Goal: Transaction & Acquisition: Download file/media

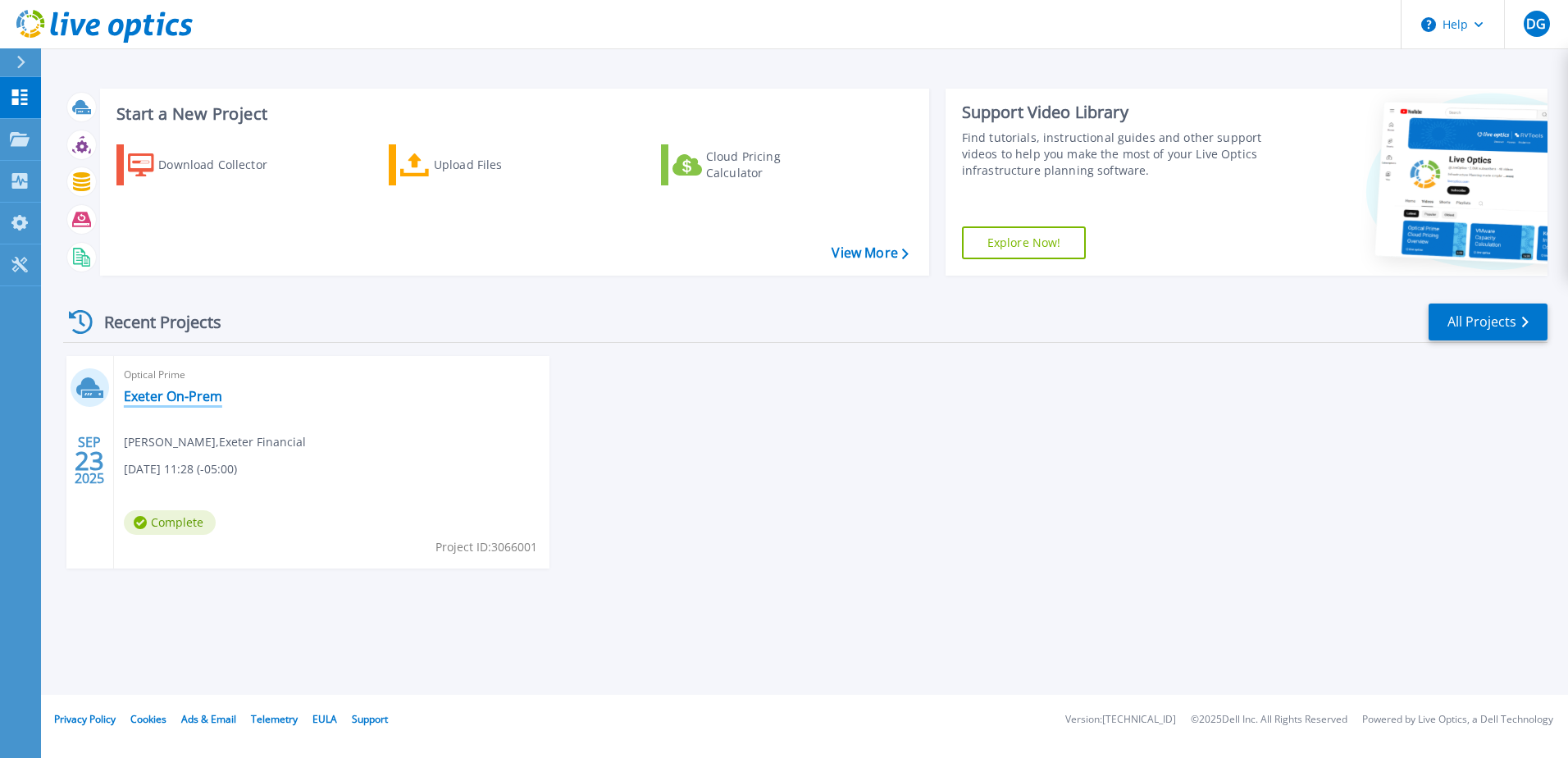
click at [164, 394] on link "Exeter On-Prem" at bounding box center [172, 396] width 98 height 16
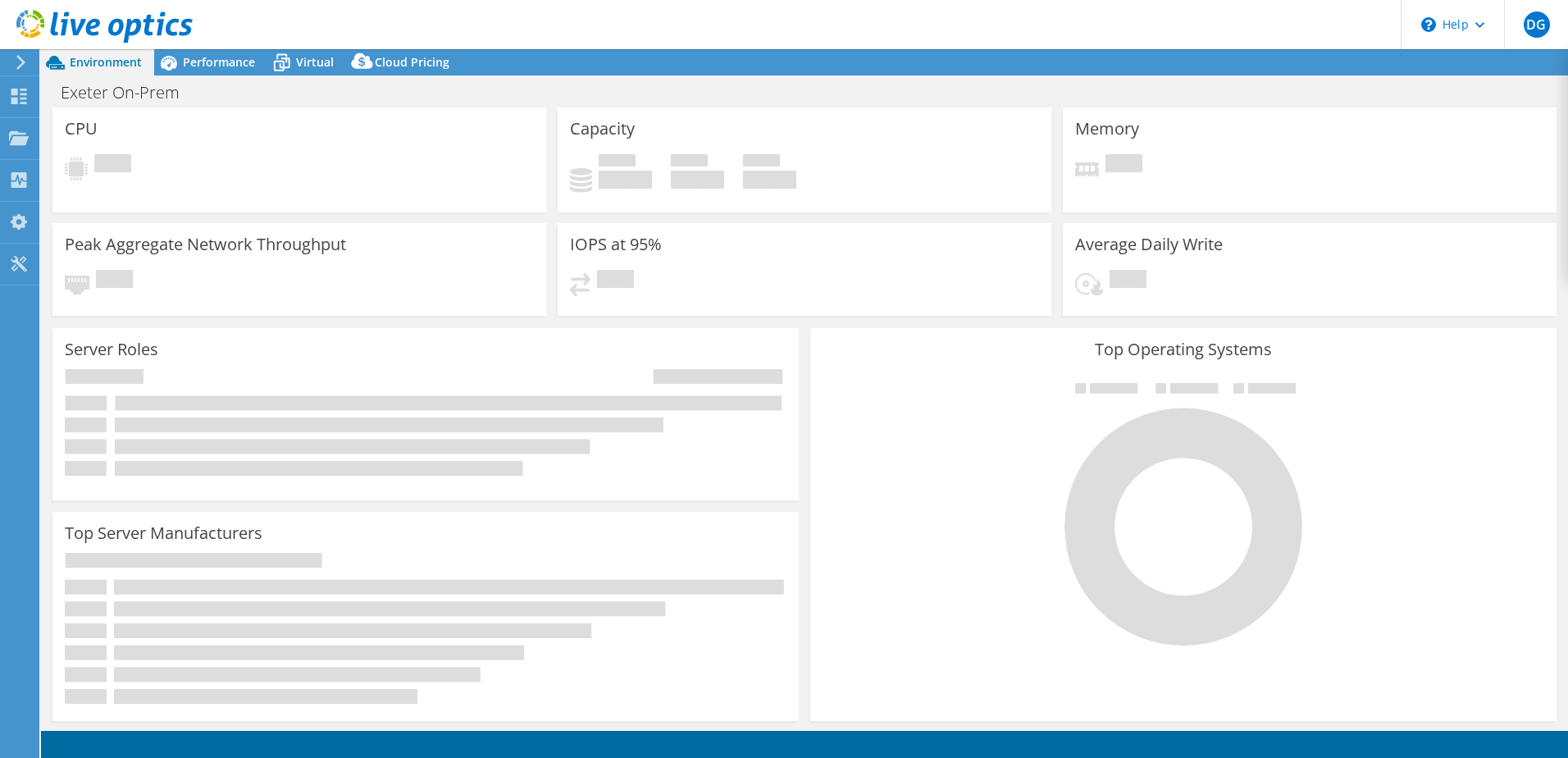
select select "USD"
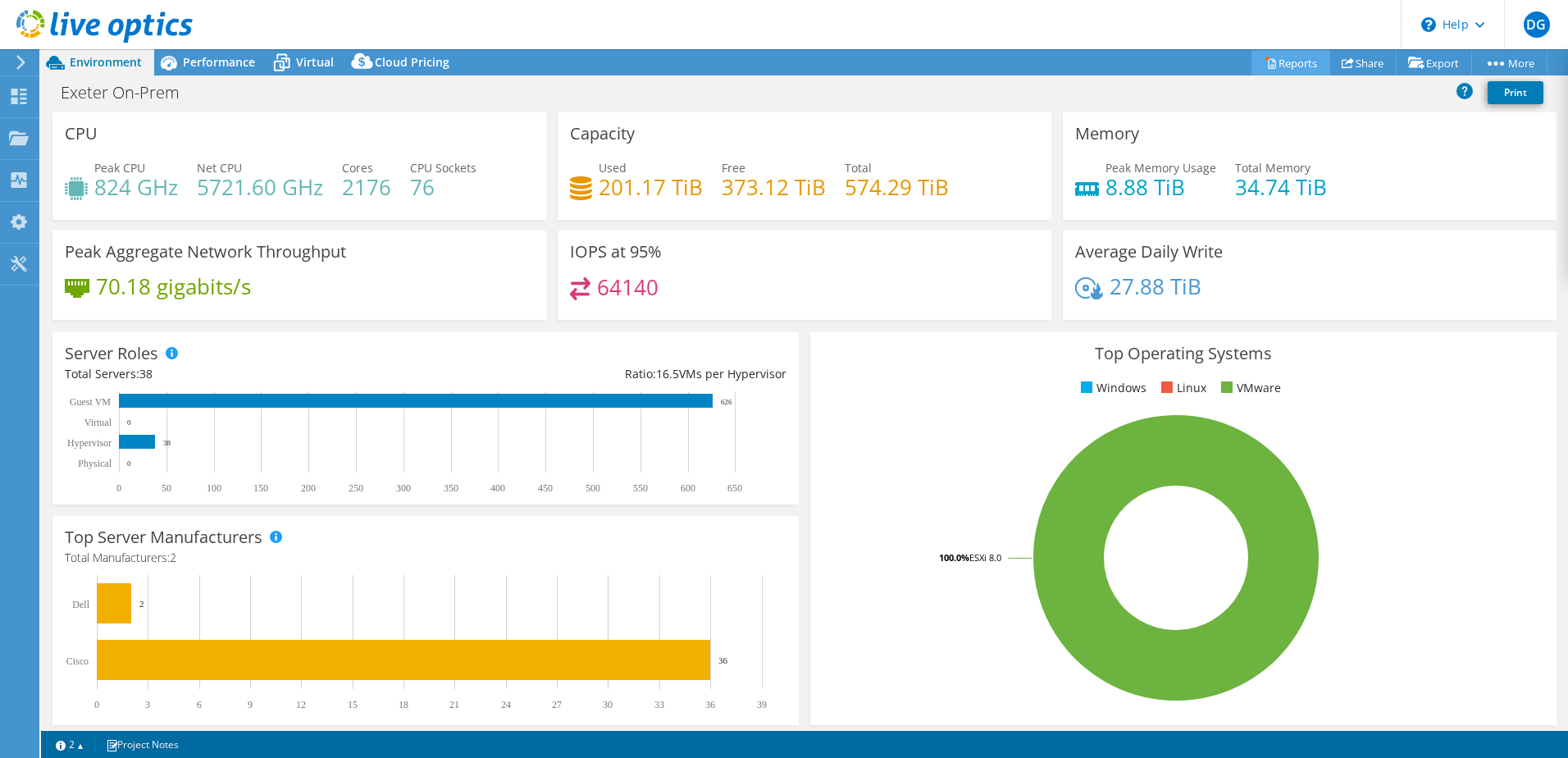
click at [1265, 58] on icon at bounding box center [1271, 63] width 12 height 12
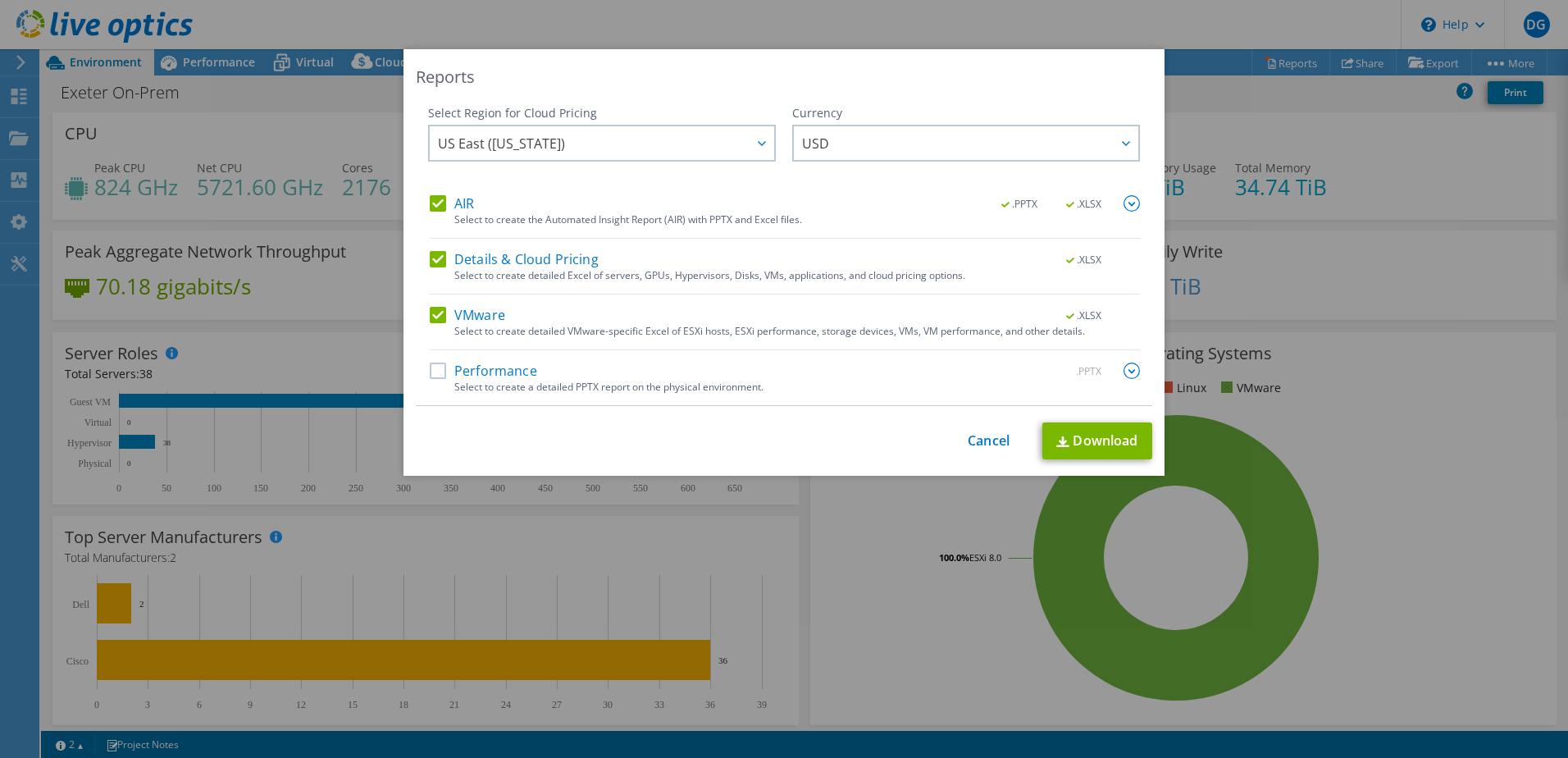
click at [430, 201] on label "AIR" at bounding box center [452, 204] width 44 height 16
click at [0, 0] on input "AIR" at bounding box center [0, 0] width 0 height 0
click at [430, 265] on label "Details & Cloud Pricing" at bounding box center [514, 260] width 169 height 16
click at [0, 0] on input "Details & Cloud Pricing" at bounding box center [0, 0] width 0 height 0
click at [1080, 441] on link "Download" at bounding box center [1097, 441] width 110 height 37
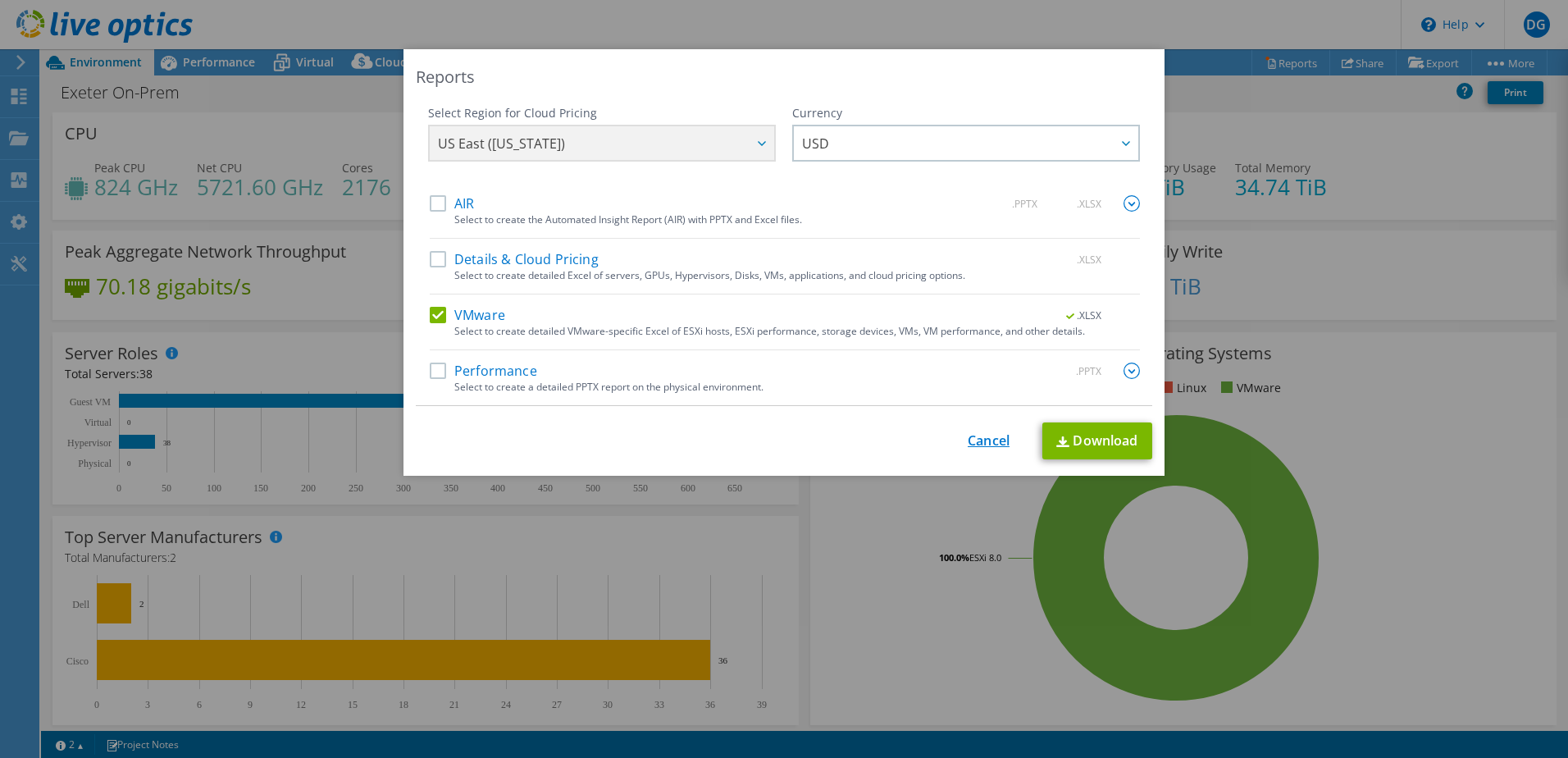
click at [968, 442] on link "Cancel" at bounding box center [989, 441] width 42 height 16
